Goal: Information Seeking & Learning: Learn about a topic

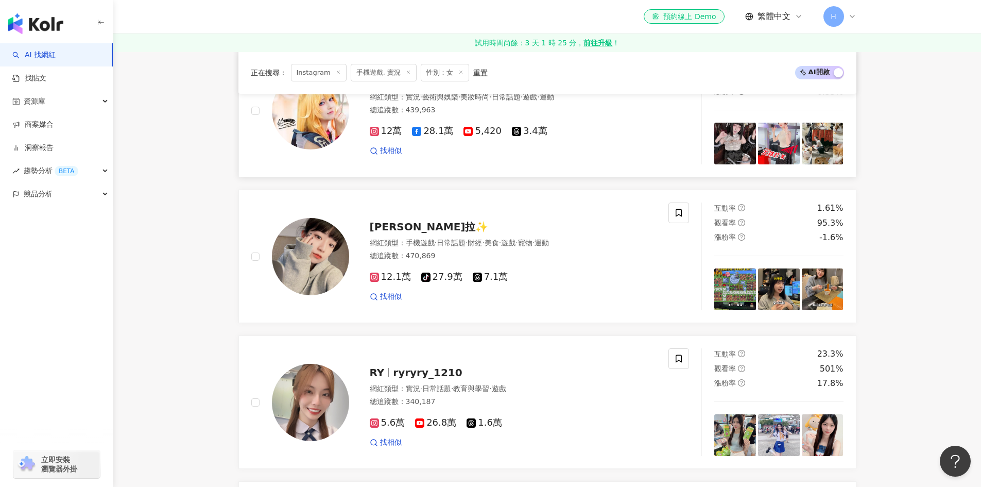
scroll to position [1449, 0]
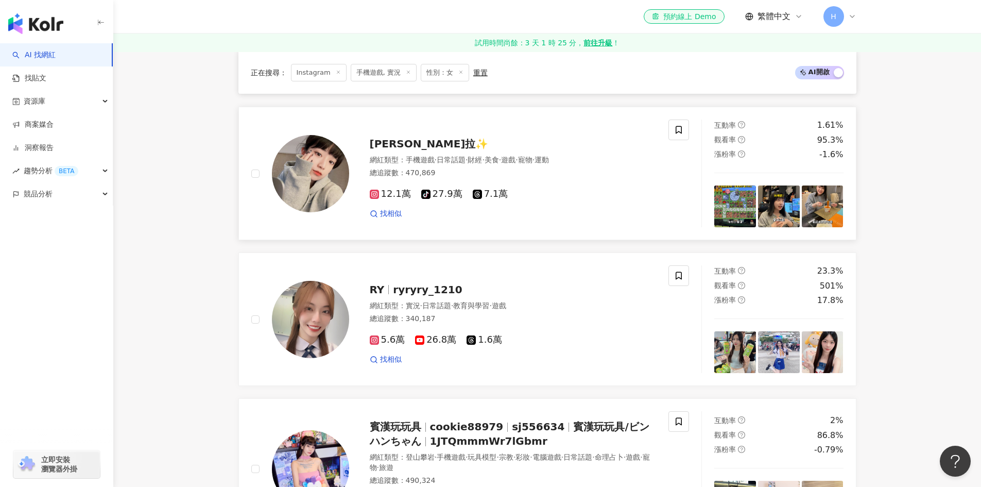
click at [380, 149] on span "[PERSON_NAME]拉✨" at bounding box center [429, 144] width 119 height 12
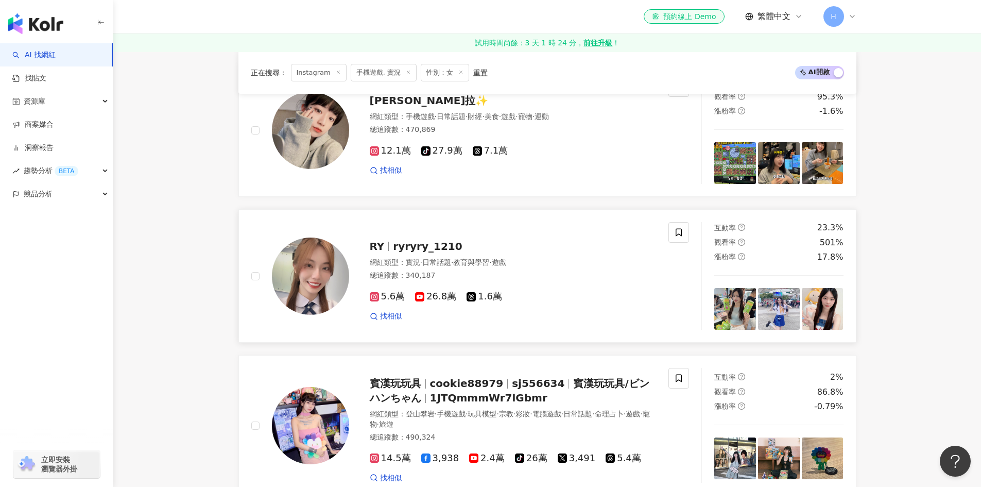
scroll to position [1552, 0]
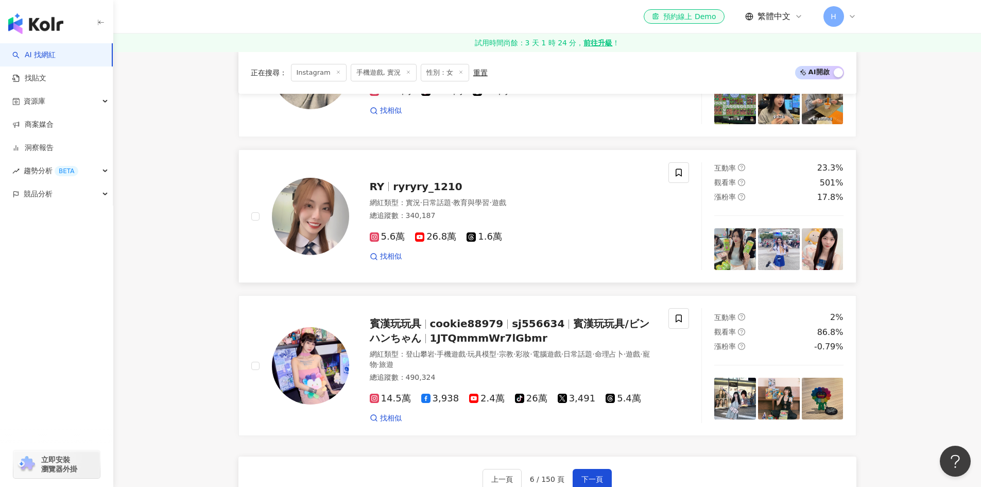
click at [401, 190] on span "ryryry_1210" at bounding box center [427, 186] width 69 height 12
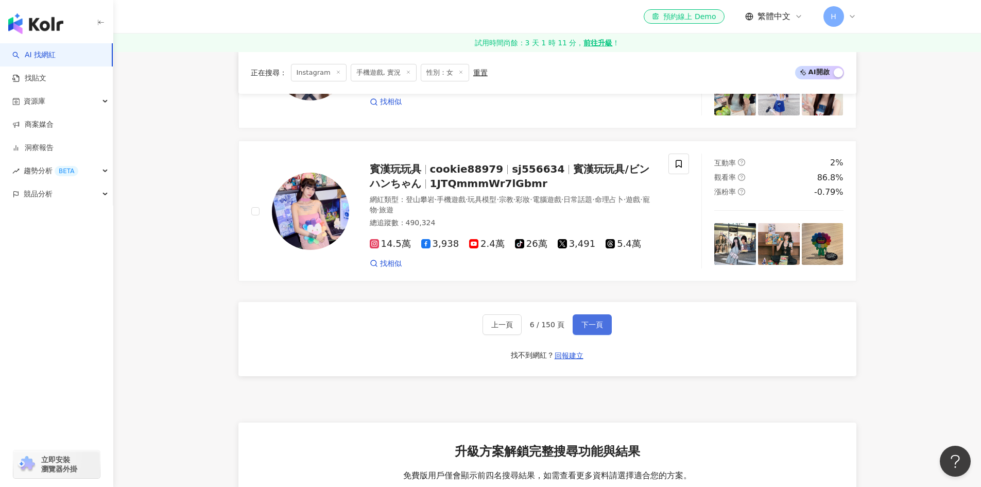
click at [576, 319] on button "下一頁" at bounding box center [592, 324] width 39 height 21
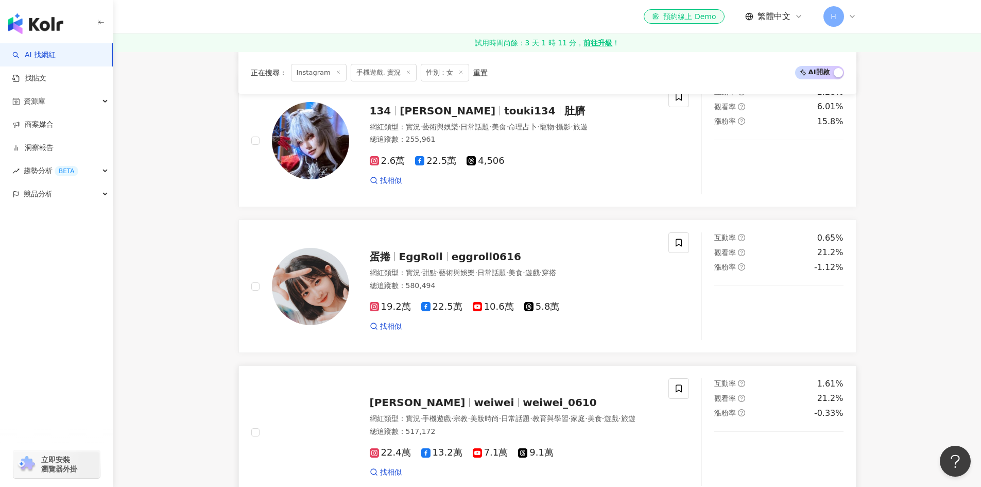
scroll to position [1133, 0]
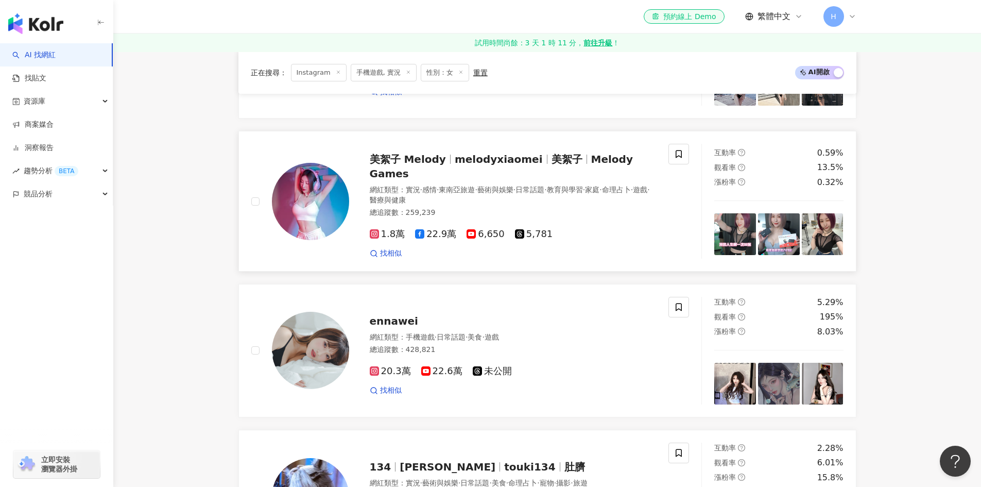
click at [455, 165] on span "melodyxiaomei" at bounding box center [499, 159] width 88 height 12
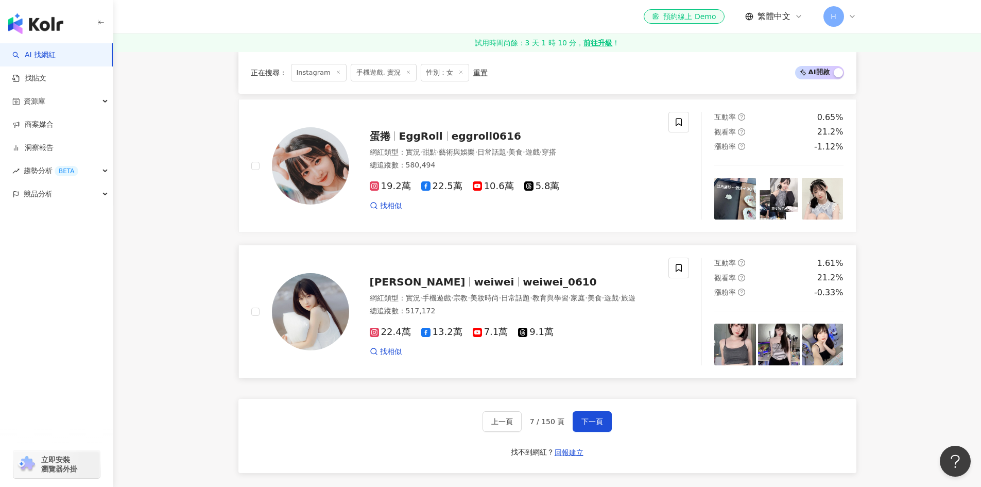
scroll to position [1545, 0]
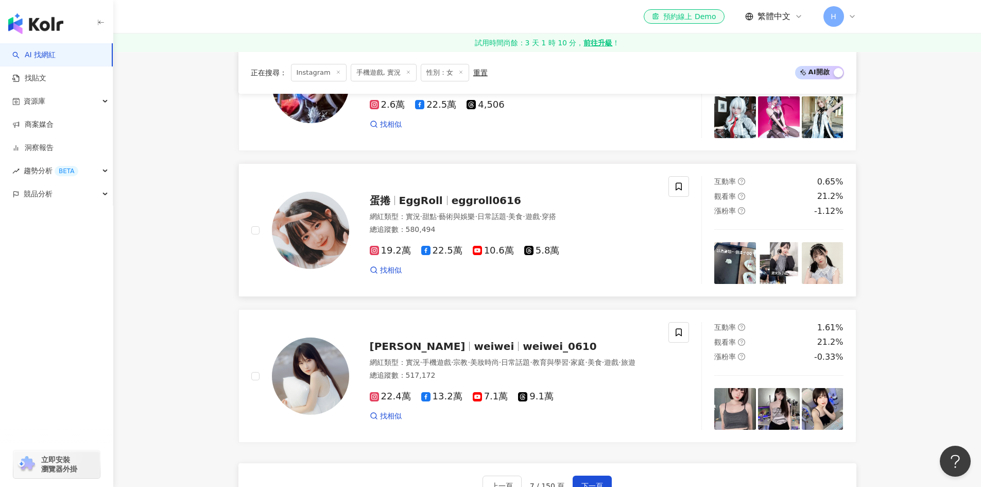
click at [427, 197] on span "EggRoll" at bounding box center [421, 200] width 44 height 12
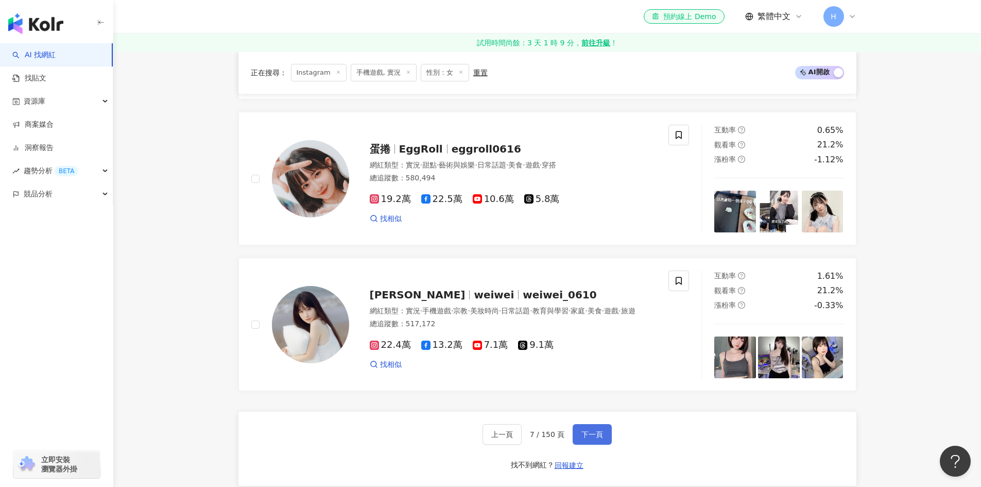
click at [591, 430] on span "下一頁" at bounding box center [593, 434] width 22 height 8
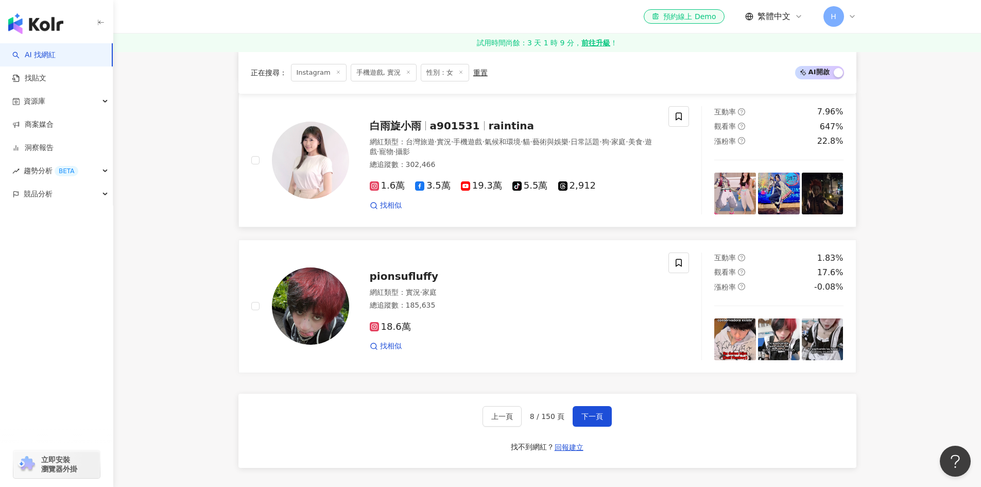
scroll to position [1619, 0]
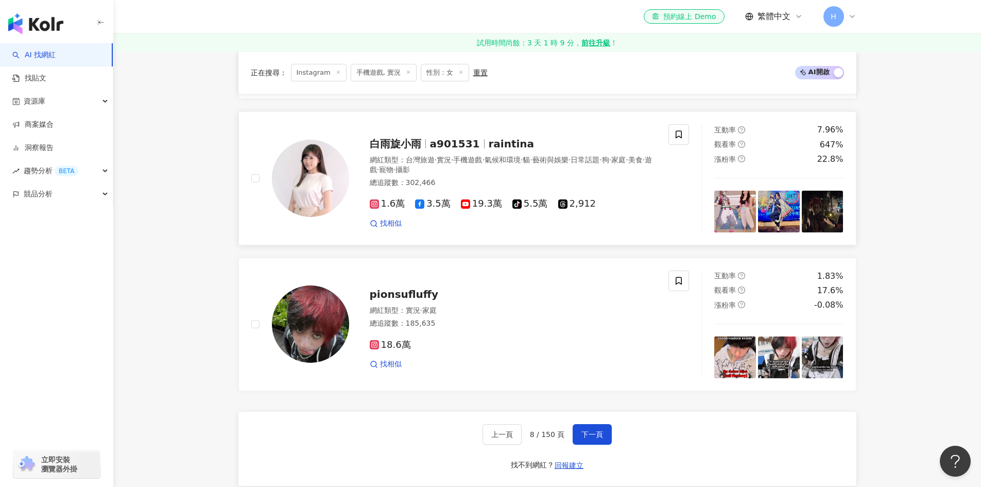
click at [464, 140] on span "a901531" at bounding box center [455, 144] width 50 height 12
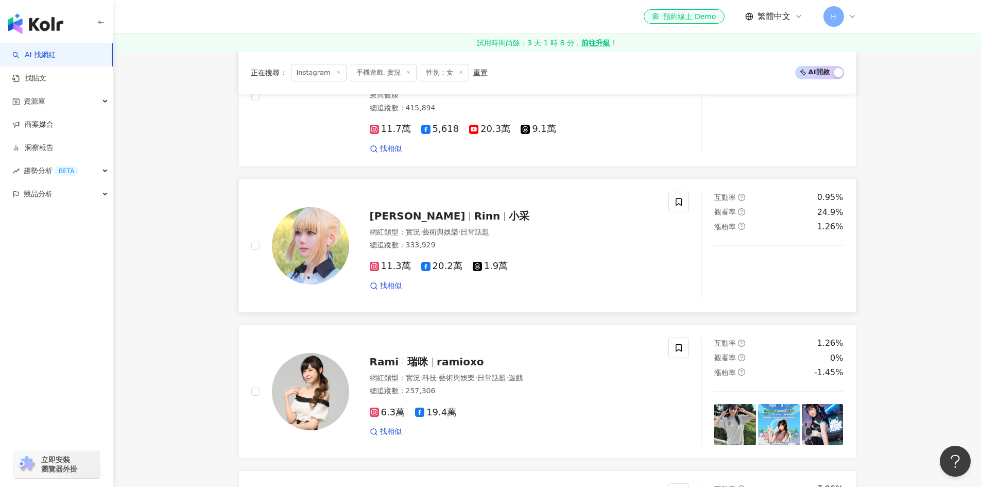
scroll to position [1258, 0]
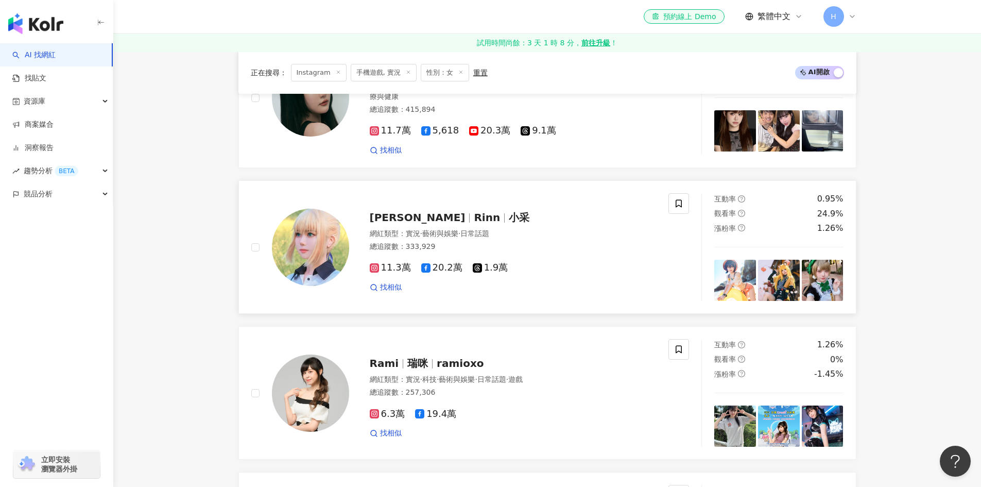
click at [474, 211] on span "Rinn" at bounding box center [487, 217] width 26 height 12
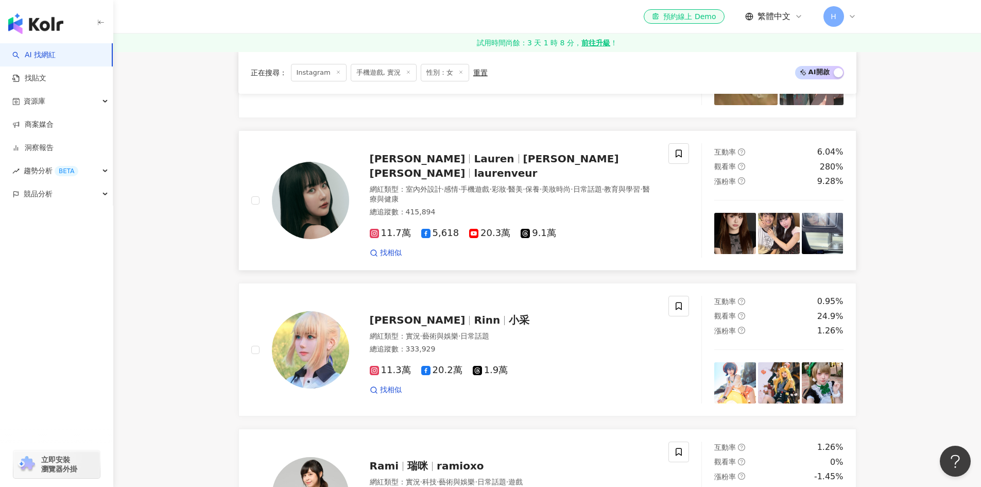
scroll to position [1155, 0]
click at [474, 165] on span "Lauren" at bounding box center [494, 159] width 40 height 12
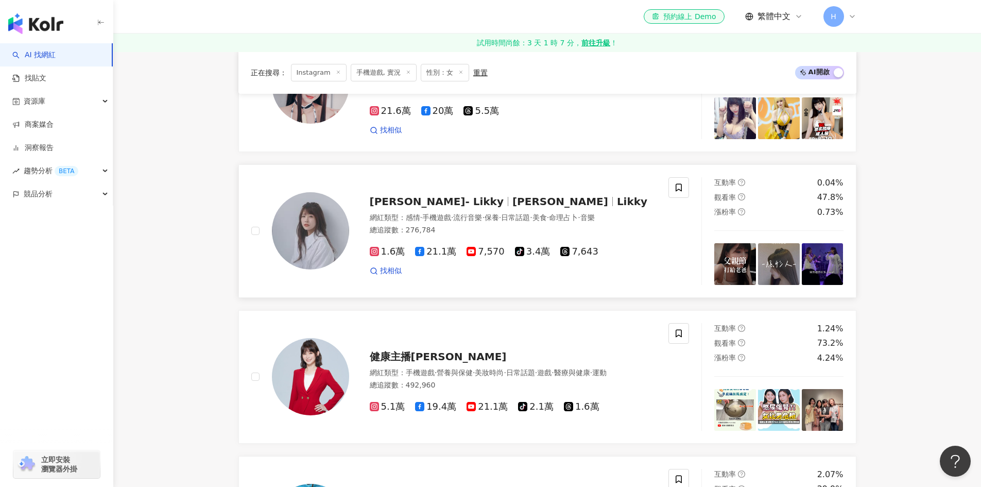
scroll to position [125, 0]
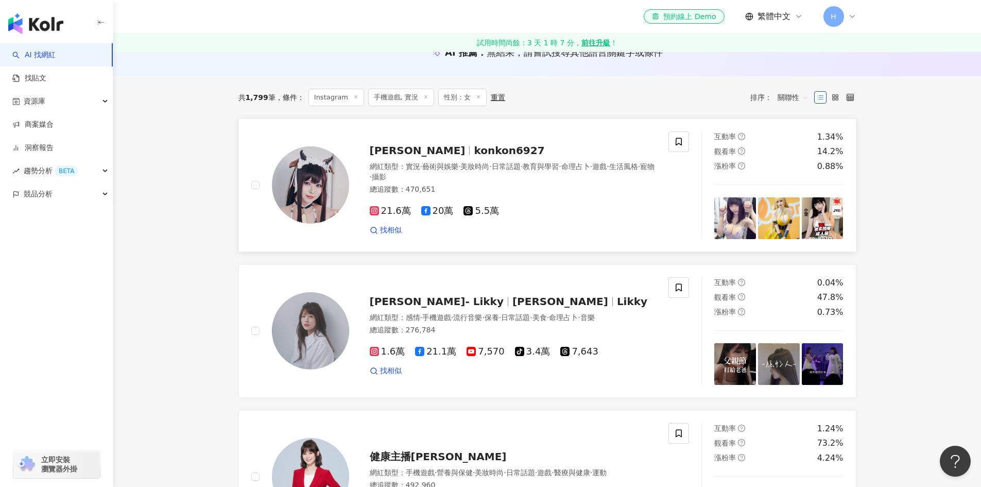
click at [474, 152] on span "konkon6927" at bounding box center [509, 150] width 71 height 12
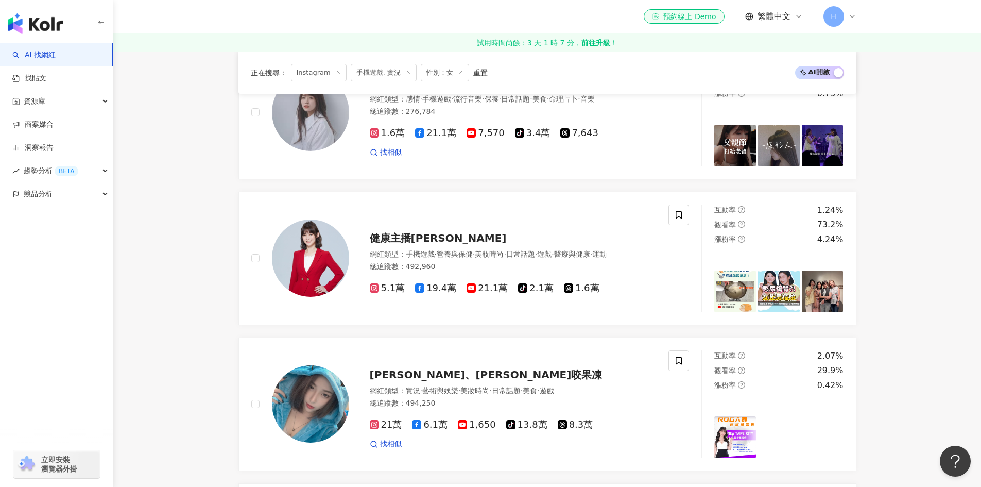
scroll to position [177, 0]
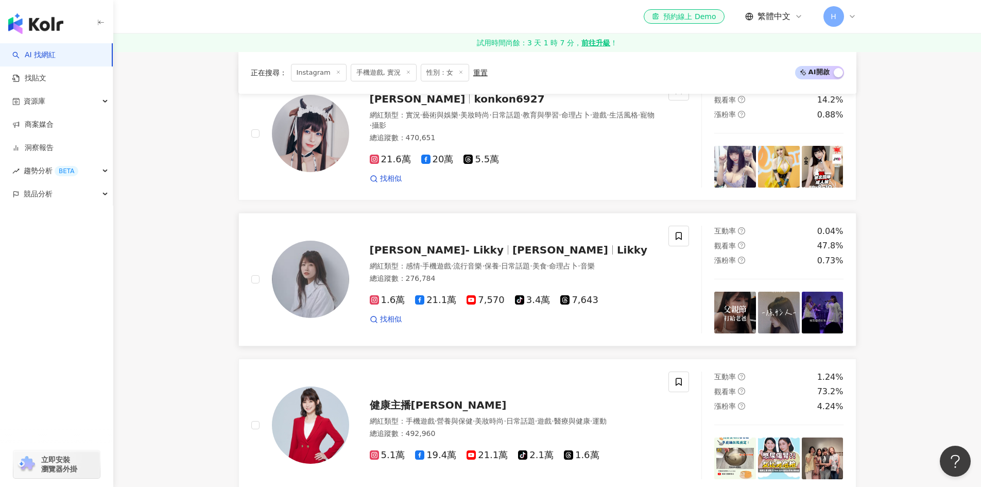
click at [508, 253] on div at bounding box center [508, 249] width 1 height 9
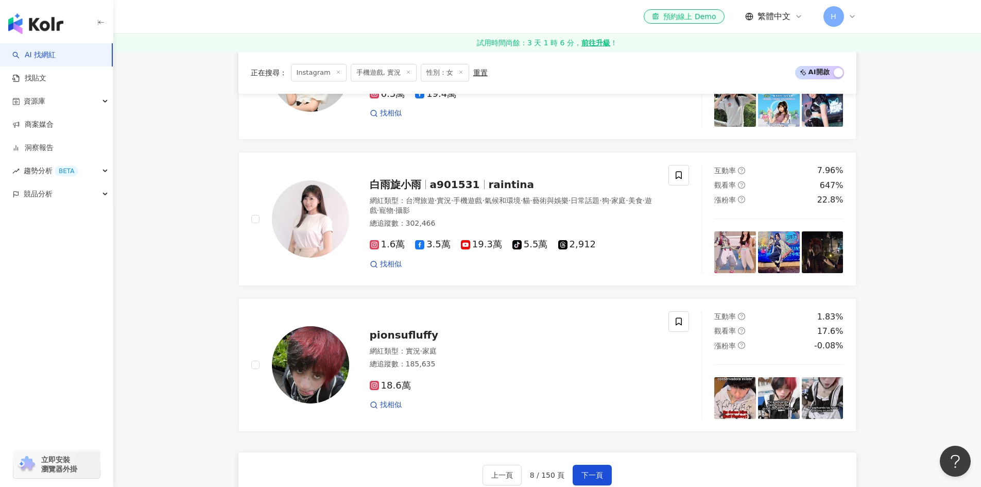
scroll to position [1413, 0]
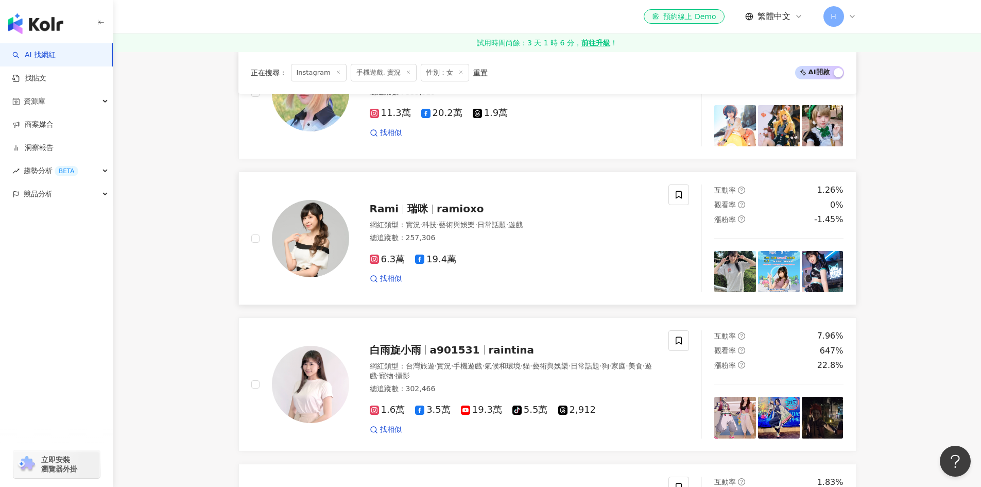
click at [445, 211] on div "Rami 瑞咪 ramioxo 網紅類型 ： 實況 · 科技 · 藝術與娛樂 · 日常話題 · 遊戲 總追蹤數 ： 257,306 6.3萬 19.4萬 找相似" at bounding box center [503, 238] width 308 height 90
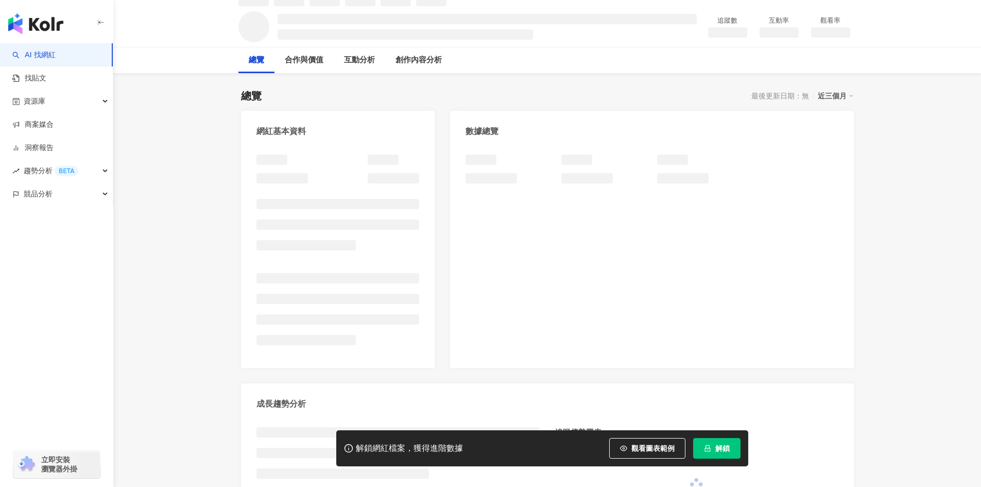
scroll to position [103, 0]
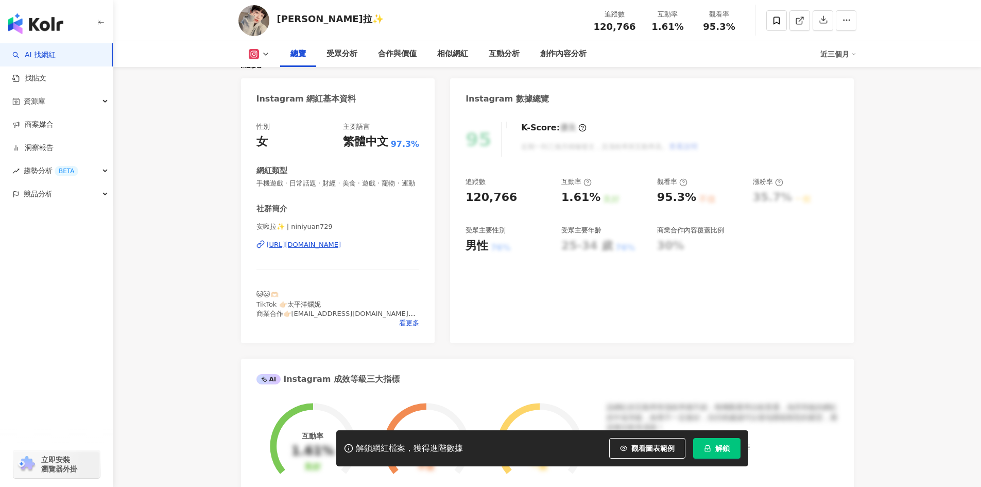
click at [341, 249] on div "https://www.instagram.com/niniyuan729/" at bounding box center [304, 244] width 75 height 9
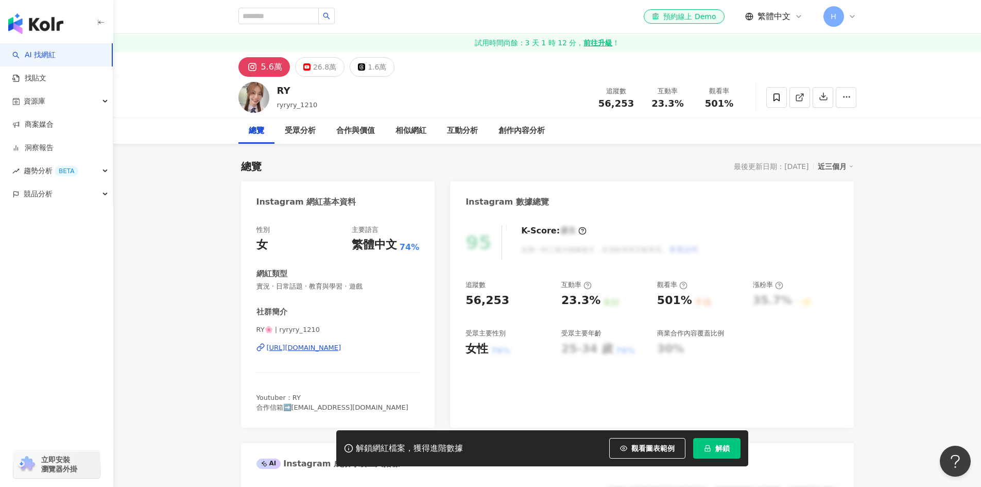
click at [401, 189] on div "Instagram 網紅基本資料" at bounding box center [338, 197] width 194 height 33
click at [317, 354] on div "RY🌸 | ryryry_1210 https://www.instagram.com/ryryry_1210/" at bounding box center [338, 355] width 163 height 60
click at [320, 350] on div "https://www.instagram.com/ryryry_1210/" at bounding box center [304, 347] width 75 height 9
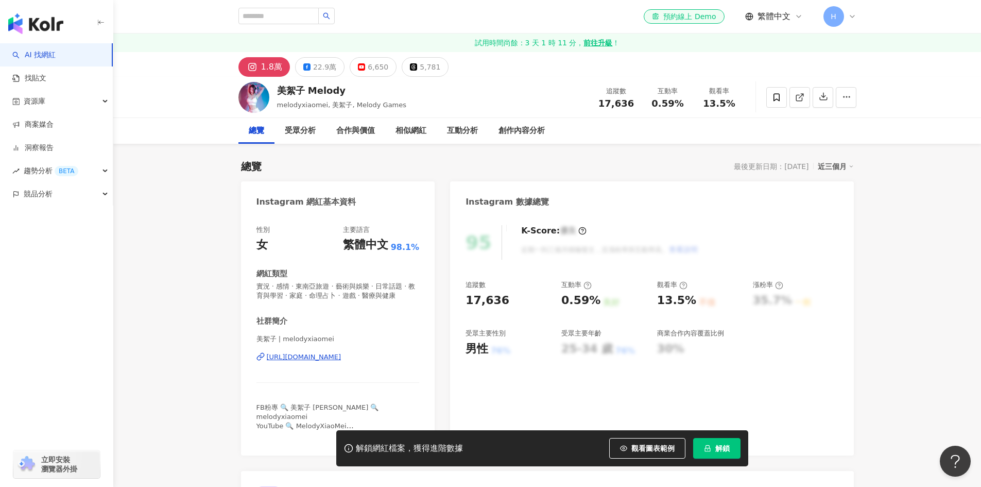
click at [341, 352] on div "https://www.instagram.com/melodyxiaomei/" at bounding box center [304, 356] width 75 height 9
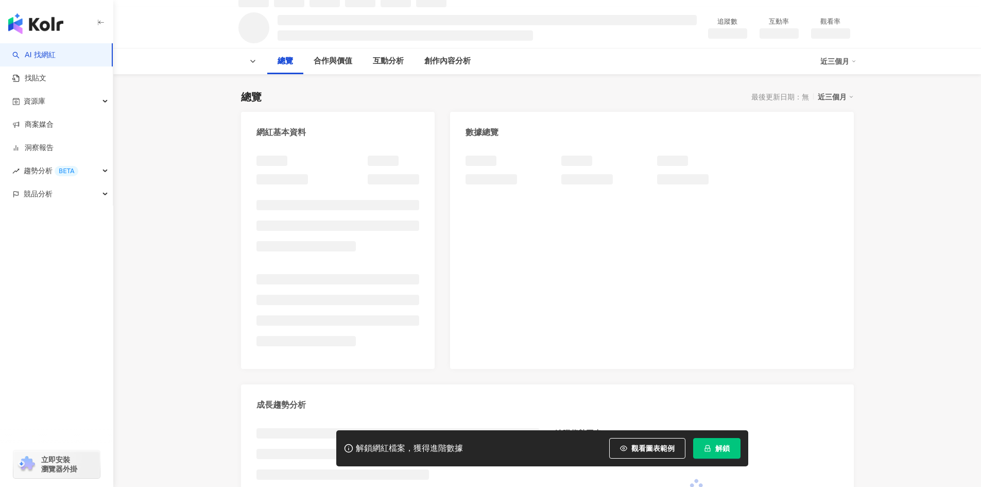
scroll to position [52, 0]
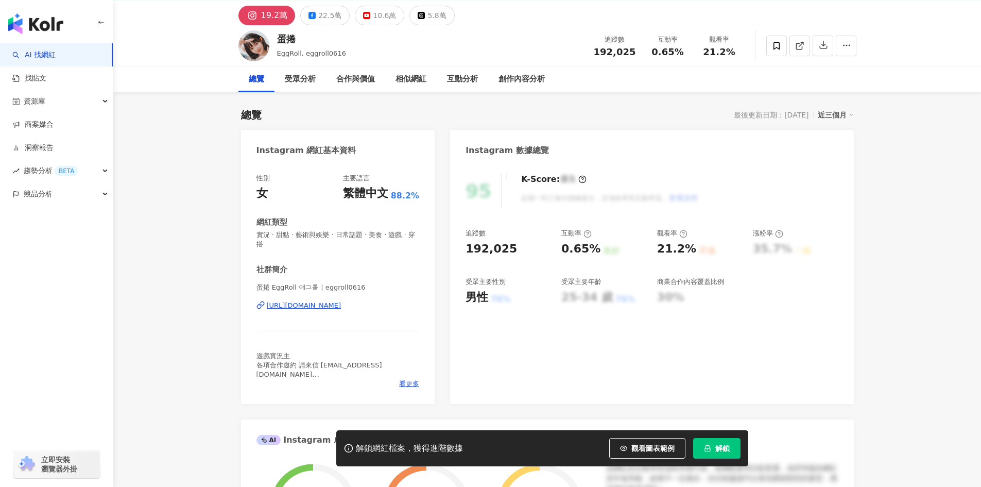
click at [311, 301] on div "[URL][DOMAIN_NAME]" at bounding box center [304, 305] width 75 height 9
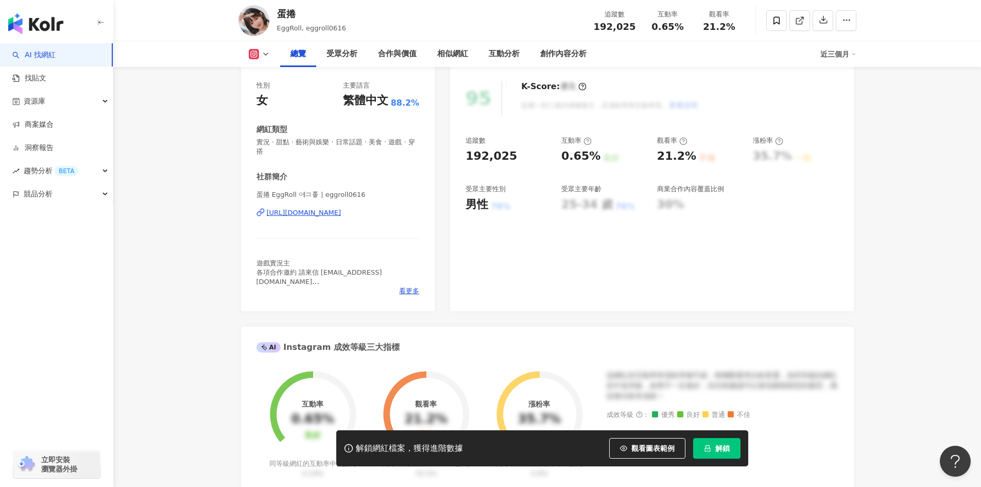
scroll to position [155, 0]
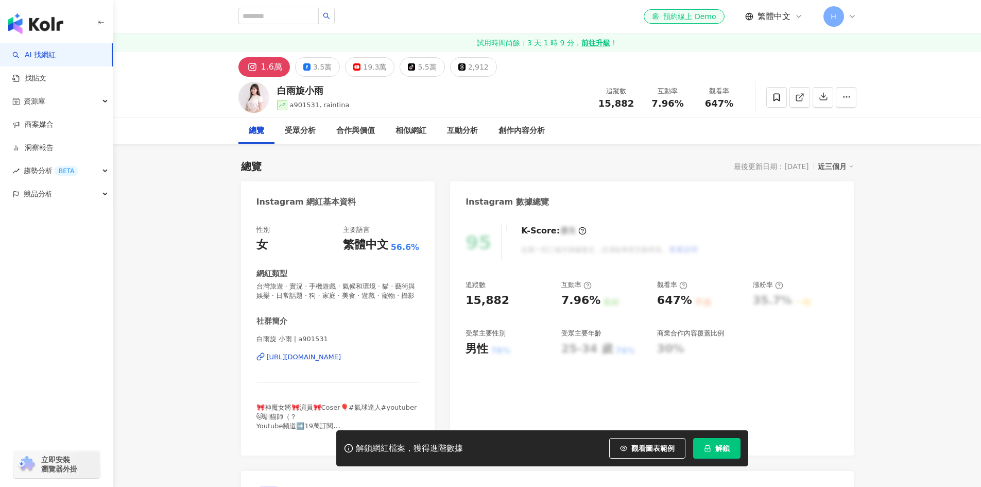
click at [341, 352] on div "https://www.instagram.com/a901531/" at bounding box center [304, 356] width 75 height 9
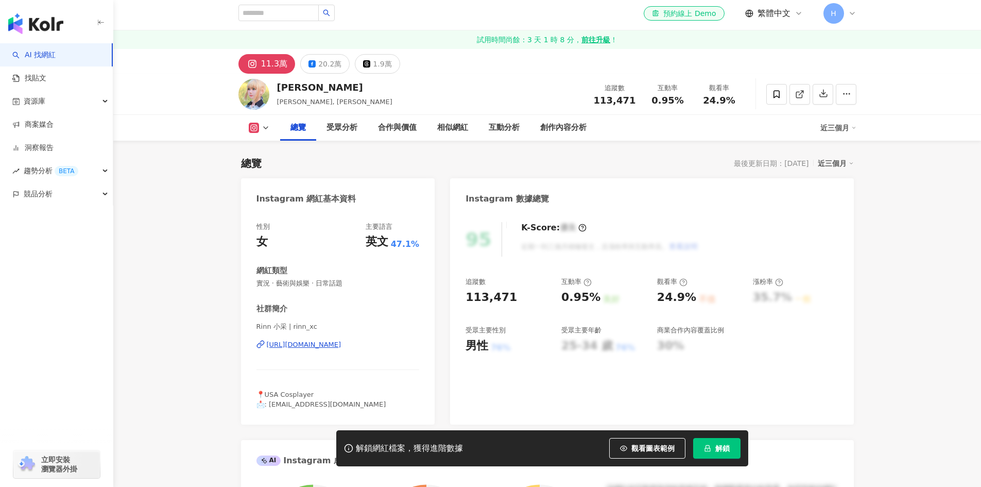
click at [341, 340] on div "[URL][DOMAIN_NAME]" at bounding box center [304, 344] width 75 height 9
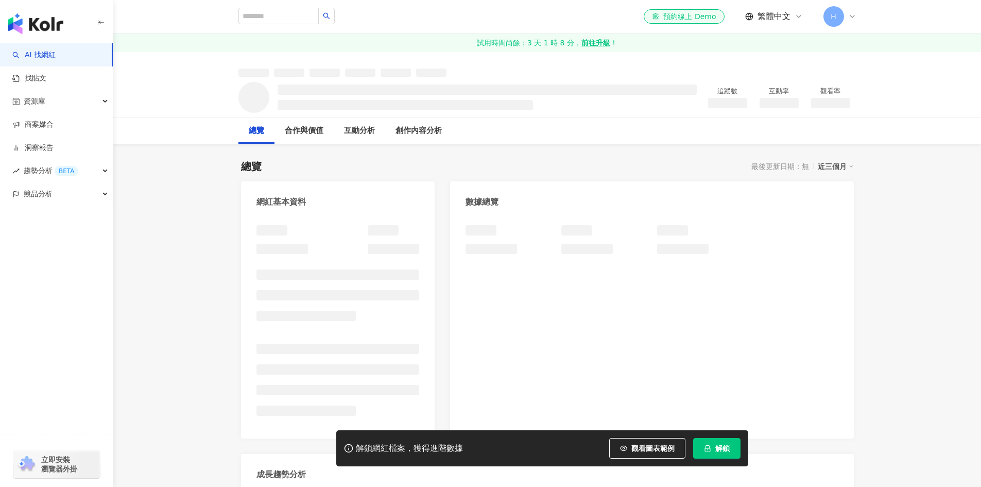
scroll to position [103, 0]
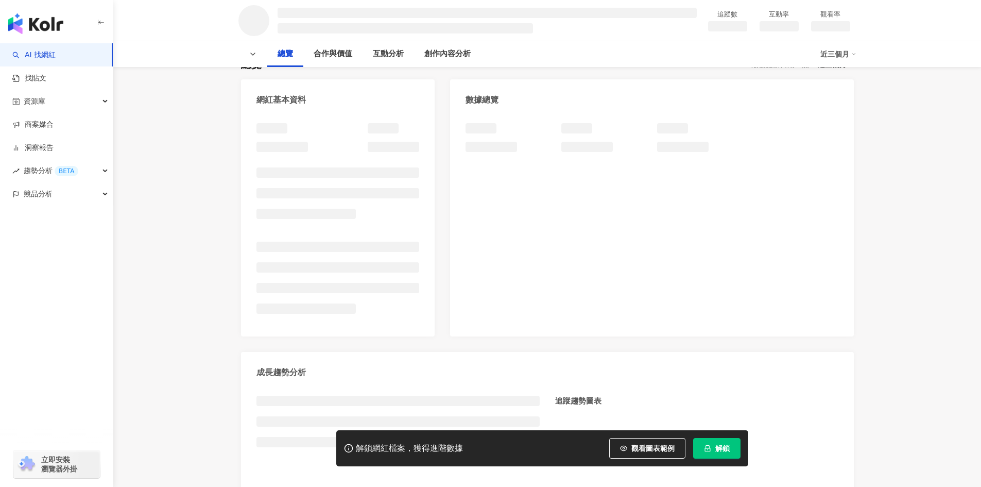
scroll to position [103, 0]
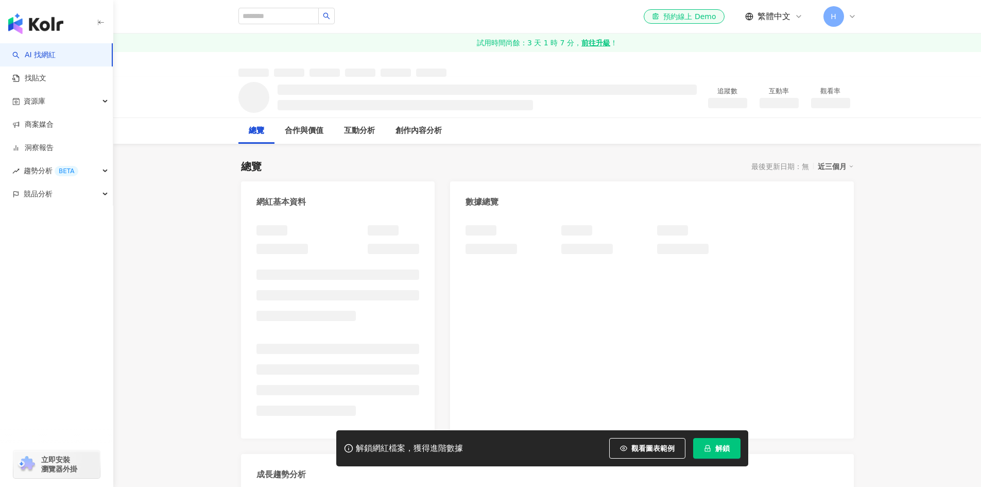
scroll to position [206, 0]
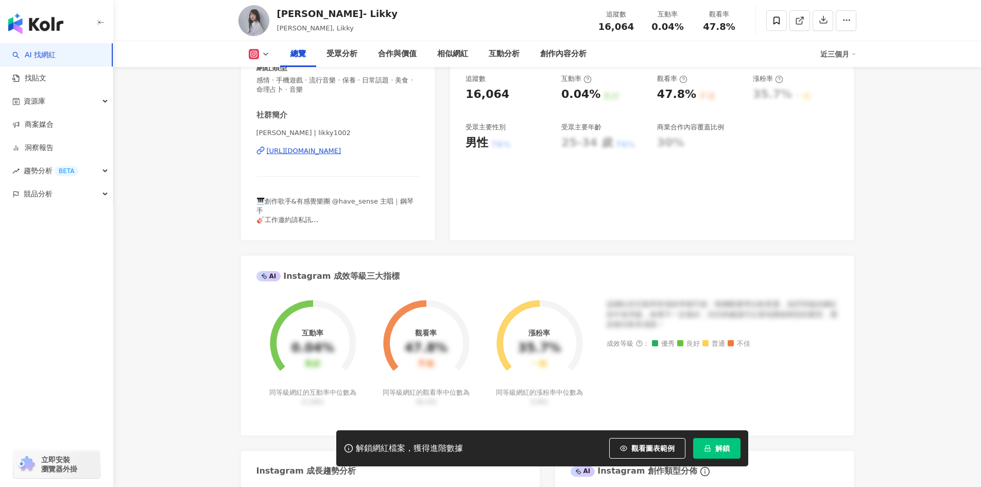
drag, startPoint x: 382, startPoint y: 259, endPoint x: 334, endPoint y: 255, distance: 48.6
click at [334, 156] on div "[URL][DOMAIN_NAME]" at bounding box center [304, 150] width 75 height 9
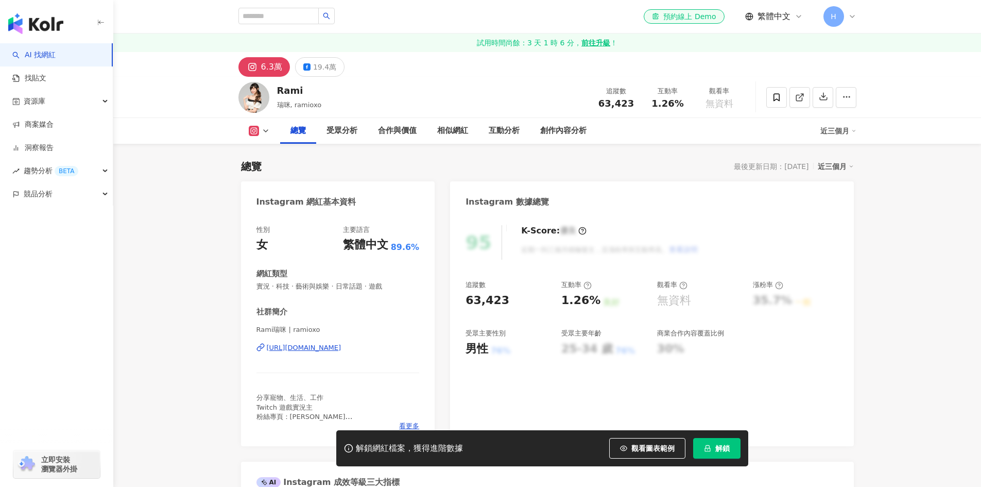
scroll to position [103, 0]
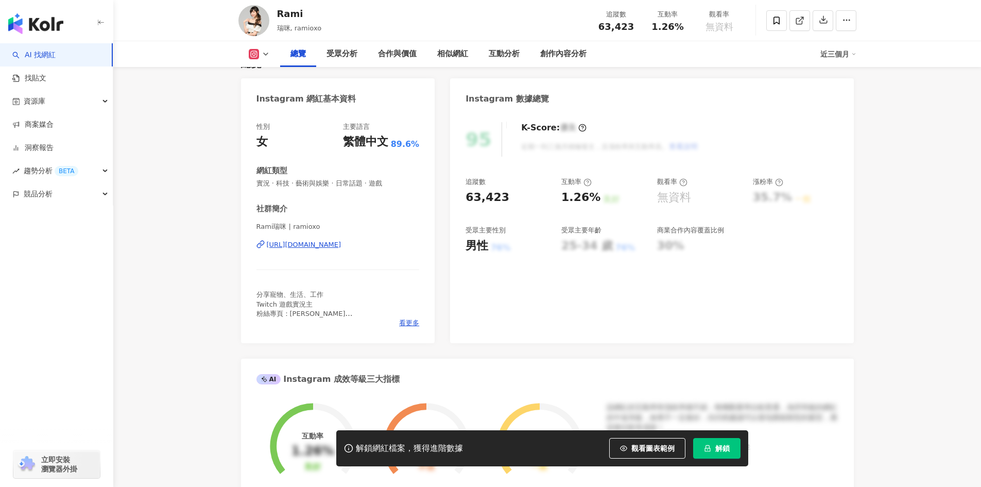
click at [375, 240] on div "Rami瑞咪 | ramioxo [URL][DOMAIN_NAME]" at bounding box center [338, 252] width 163 height 60
click at [341, 242] on div "[URL][DOMAIN_NAME]" at bounding box center [304, 244] width 75 height 9
